Goal: Task Accomplishment & Management: Manage account settings

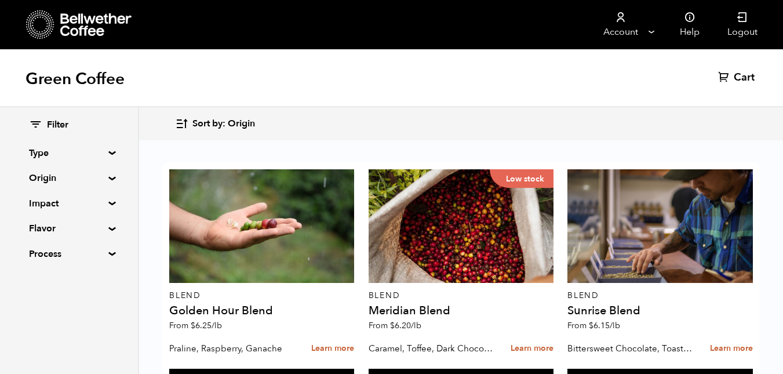
scroll to position [766, 0]
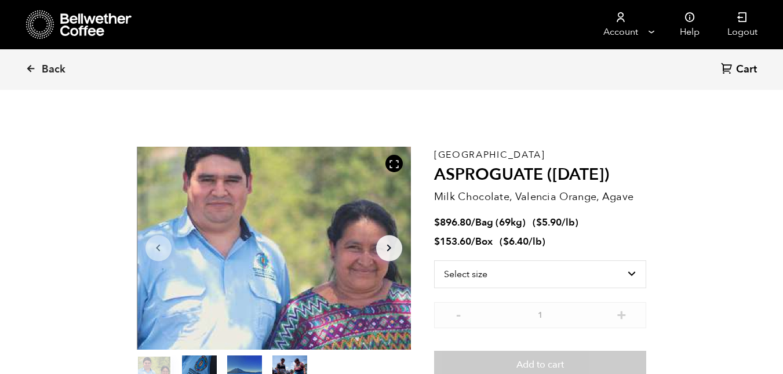
scroll to position [504, 496]
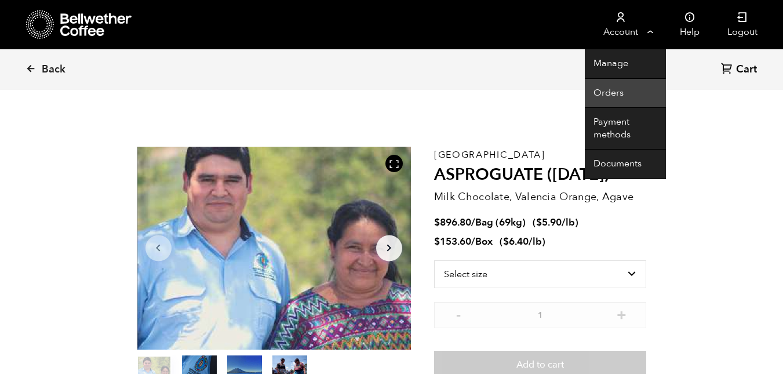
click at [621, 96] on link "Orders" at bounding box center [625, 94] width 81 height 30
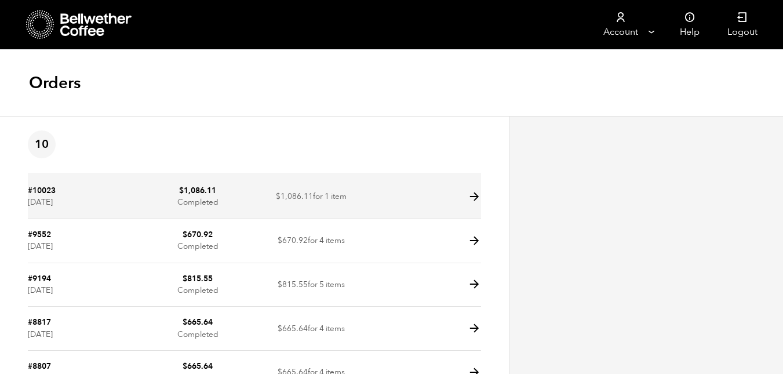
click at [478, 192] on icon at bounding box center [474, 196] width 13 height 13
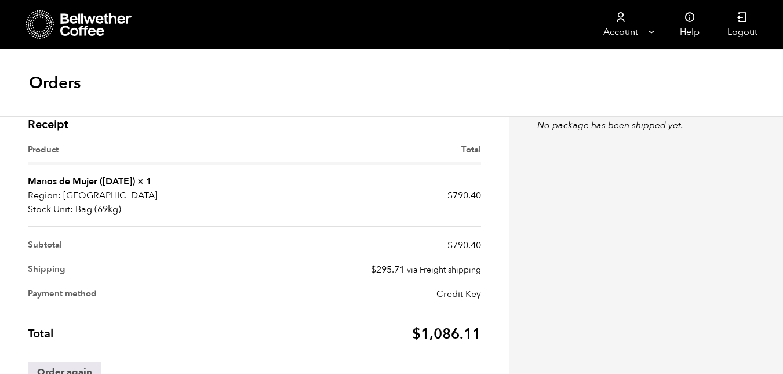
scroll to position [405, 0]
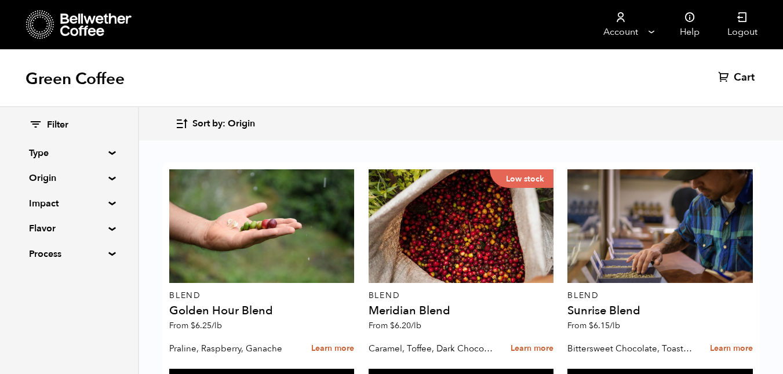
click at [107, 230] on summary "Flavor" at bounding box center [69, 228] width 80 height 14
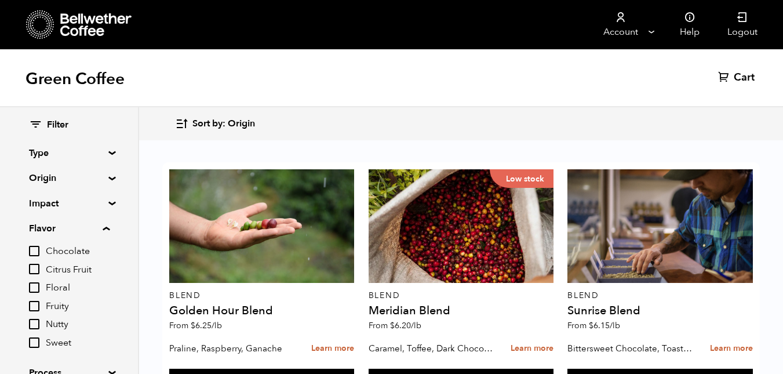
click at [106, 177] on summary "Origin" at bounding box center [69, 178] width 80 height 14
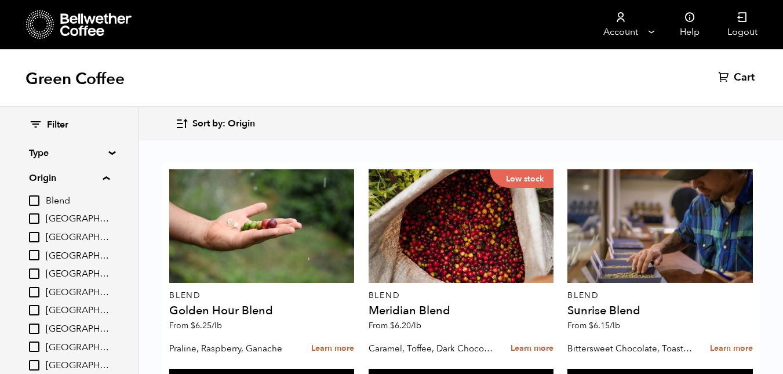
scroll to position [36, 0]
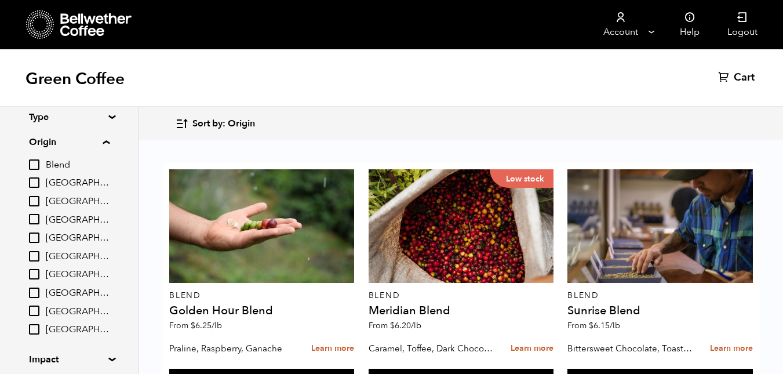
click at [37, 272] on input "[GEOGRAPHIC_DATA]" at bounding box center [34, 274] width 10 height 10
checkbox input "true"
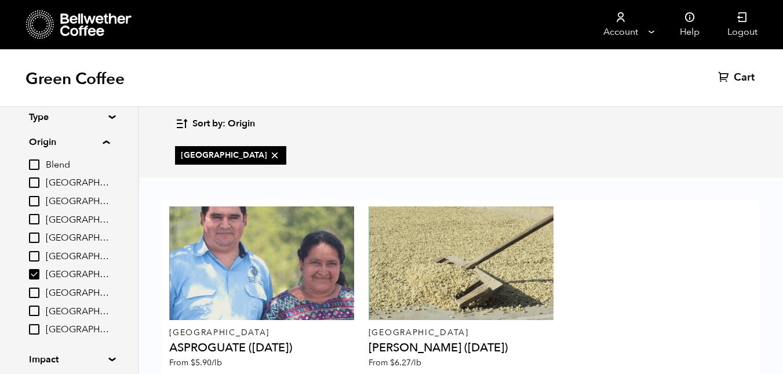
scroll to position [93, 0]
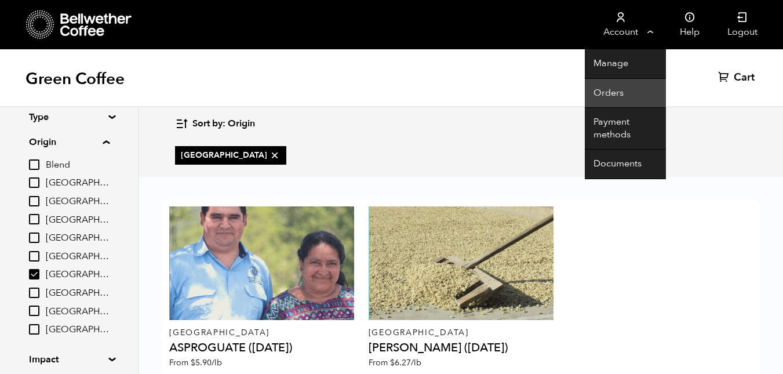
click at [617, 94] on link "Orders" at bounding box center [625, 94] width 81 height 30
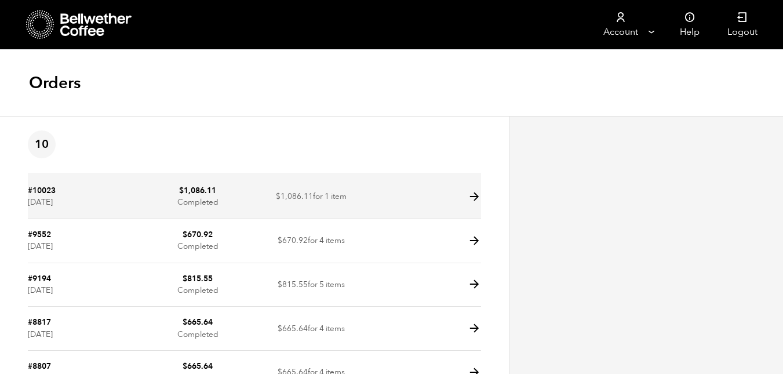
click at [479, 192] on icon at bounding box center [474, 196] width 13 height 13
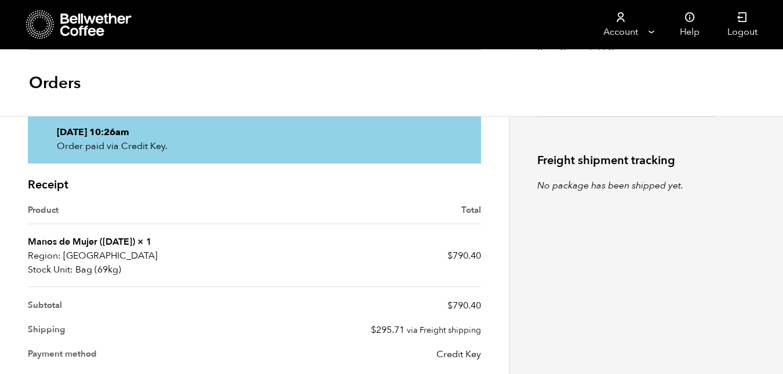
scroll to position [317, 0]
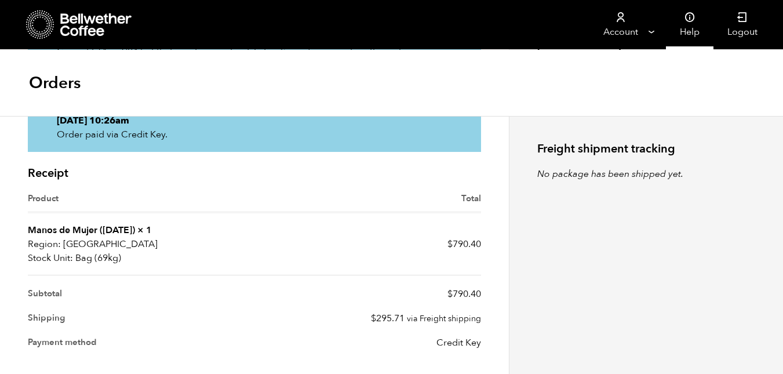
click at [695, 23] on icon at bounding box center [690, 18] width 12 height 12
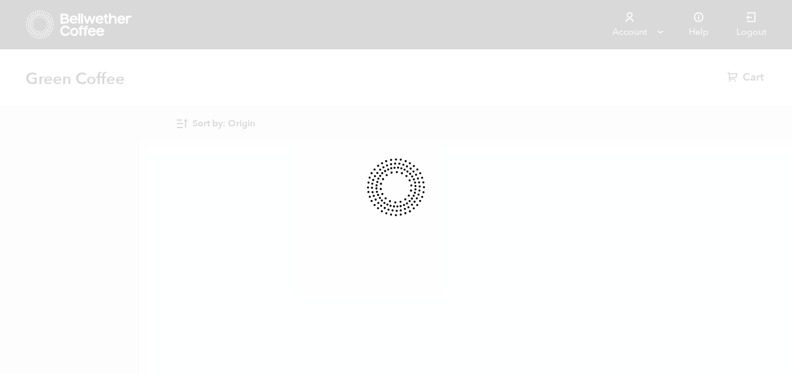
drag, startPoint x: 0, startPoint y: 0, endPoint x: 739, endPoint y: 19, distance: 738.8
click at [739, 19] on div at bounding box center [396, 187] width 792 height 374
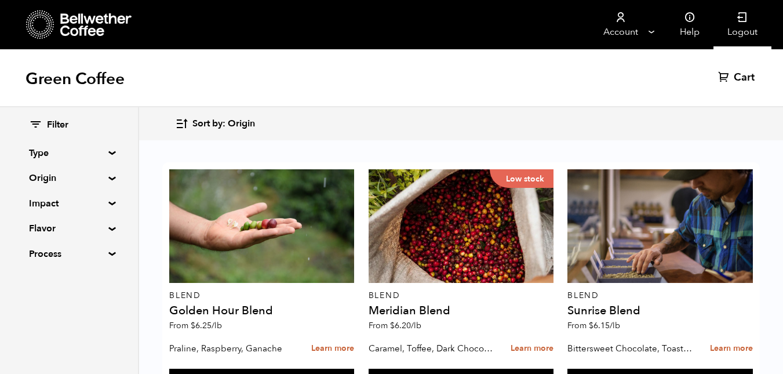
click at [739, 19] on icon at bounding box center [743, 18] width 12 height 12
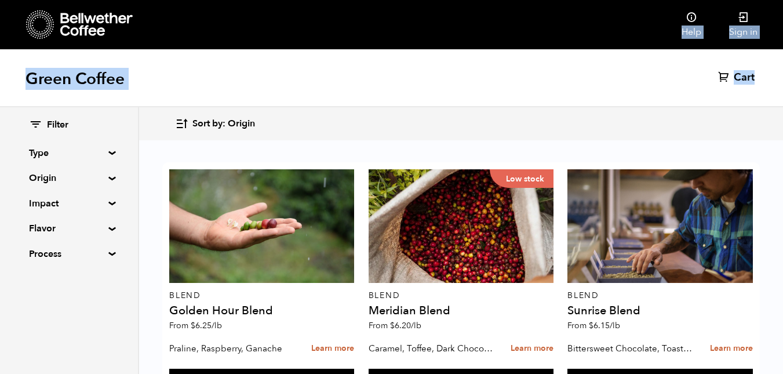
drag, startPoint x: 783, startPoint y: 50, endPoint x: 784, endPoint y: 71, distance: 20.9
click at [783, 71] on html "Bellwether Store Store" at bounding box center [391, 187] width 783 height 374
click at [557, 80] on div "Green Coffee Cart (0)" at bounding box center [391, 78] width 783 height 58
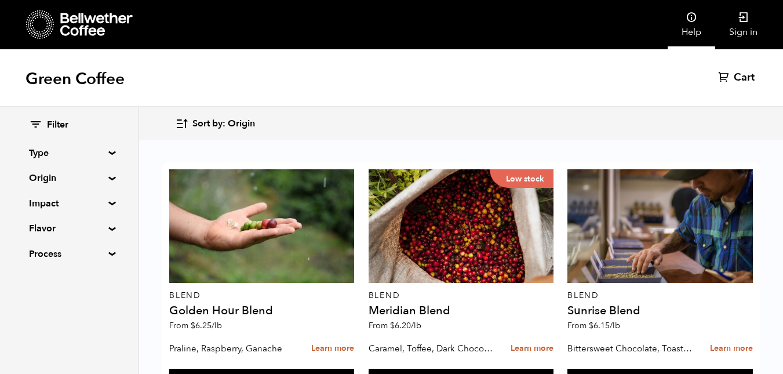
click at [687, 32] on link "Help" at bounding box center [692, 24] width 48 height 49
